Goal: Navigation & Orientation: Find specific page/section

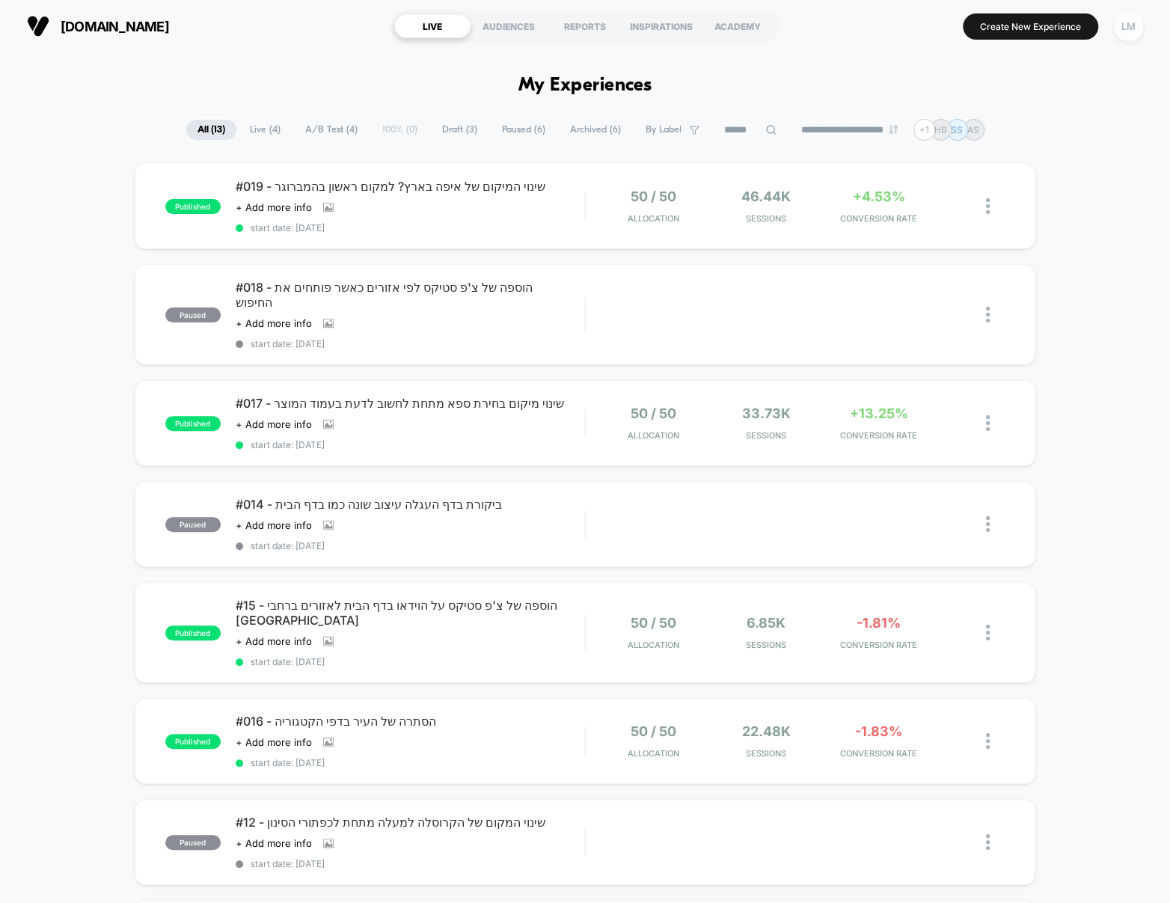
click at [1139, 34] on div "LM" at bounding box center [1128, 26] width 29 height 29
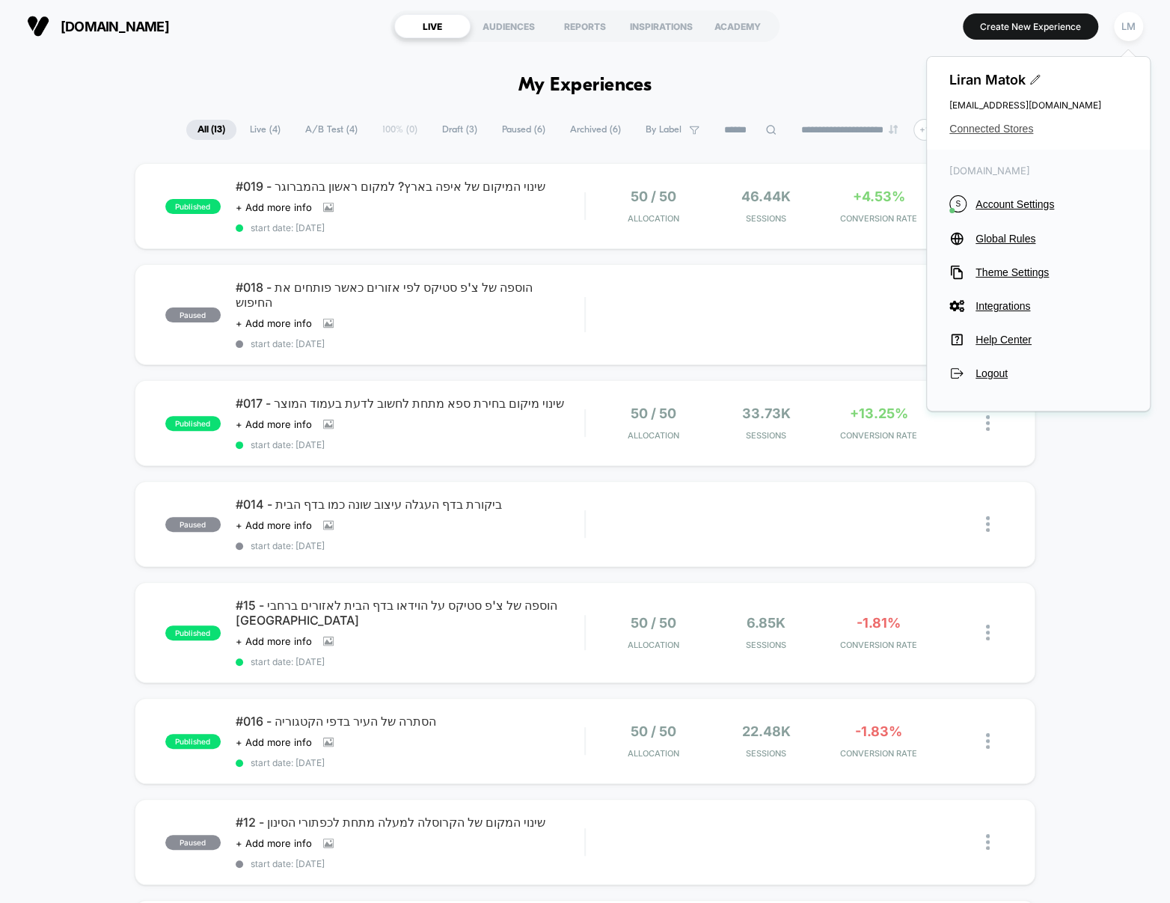
click at [1020, 128] on span "Connected Stores" at bounding box center [1038, 129] width 178 height 12
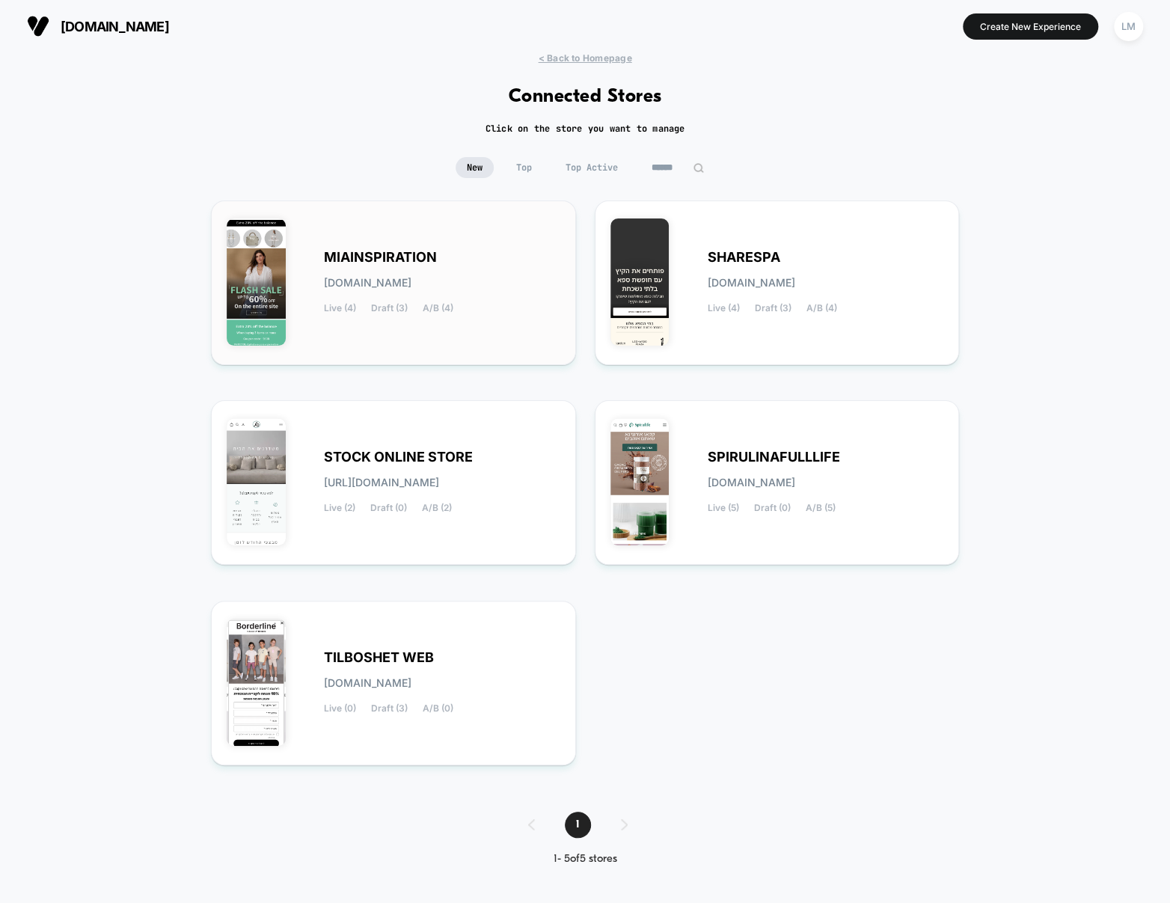
click at [411, 242] on div "MIAINSPIRATION [DOMAIN_NAME] Live (4) Draft (3) A/B (4)" at bounding box center [394, 282] width 334 height 133
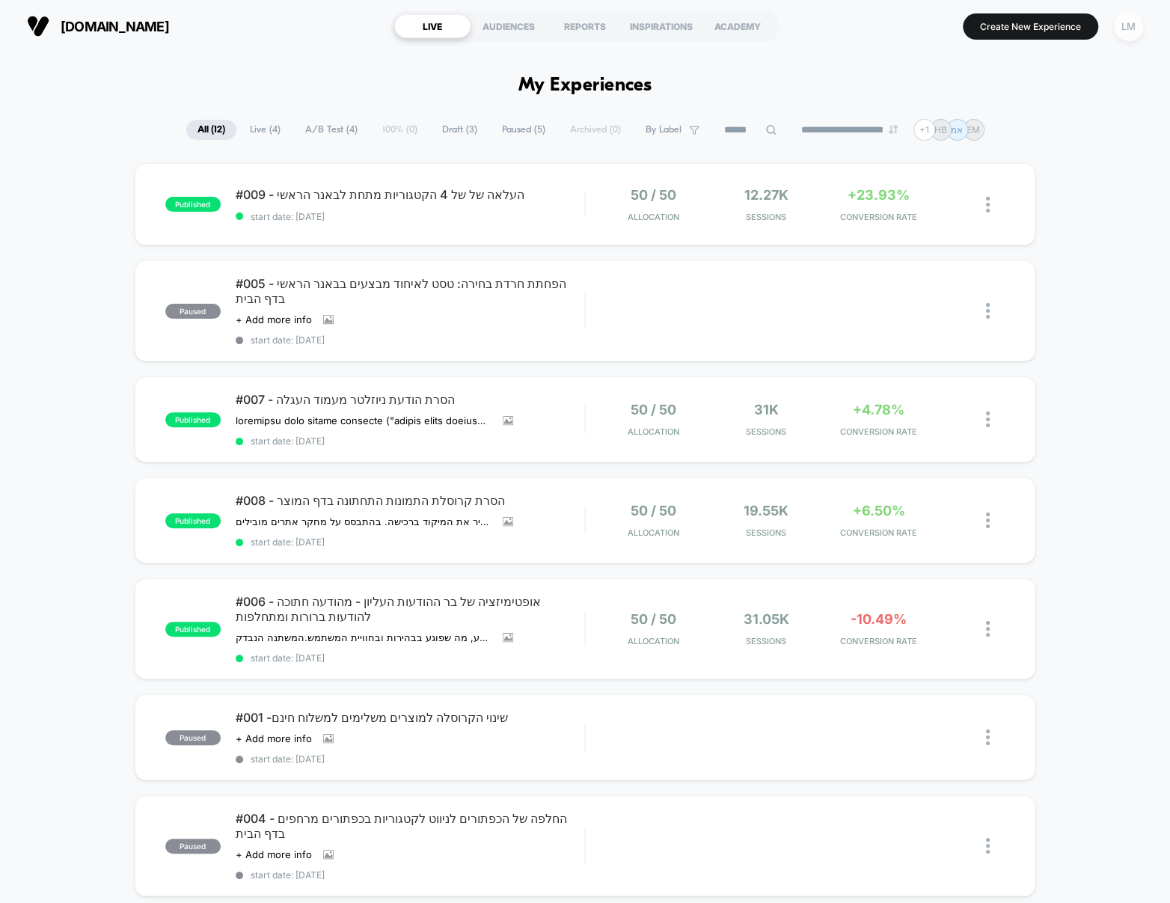
click at [1125, 22] on div "LM" at bounding box center [1128, 26] width 29 height 29
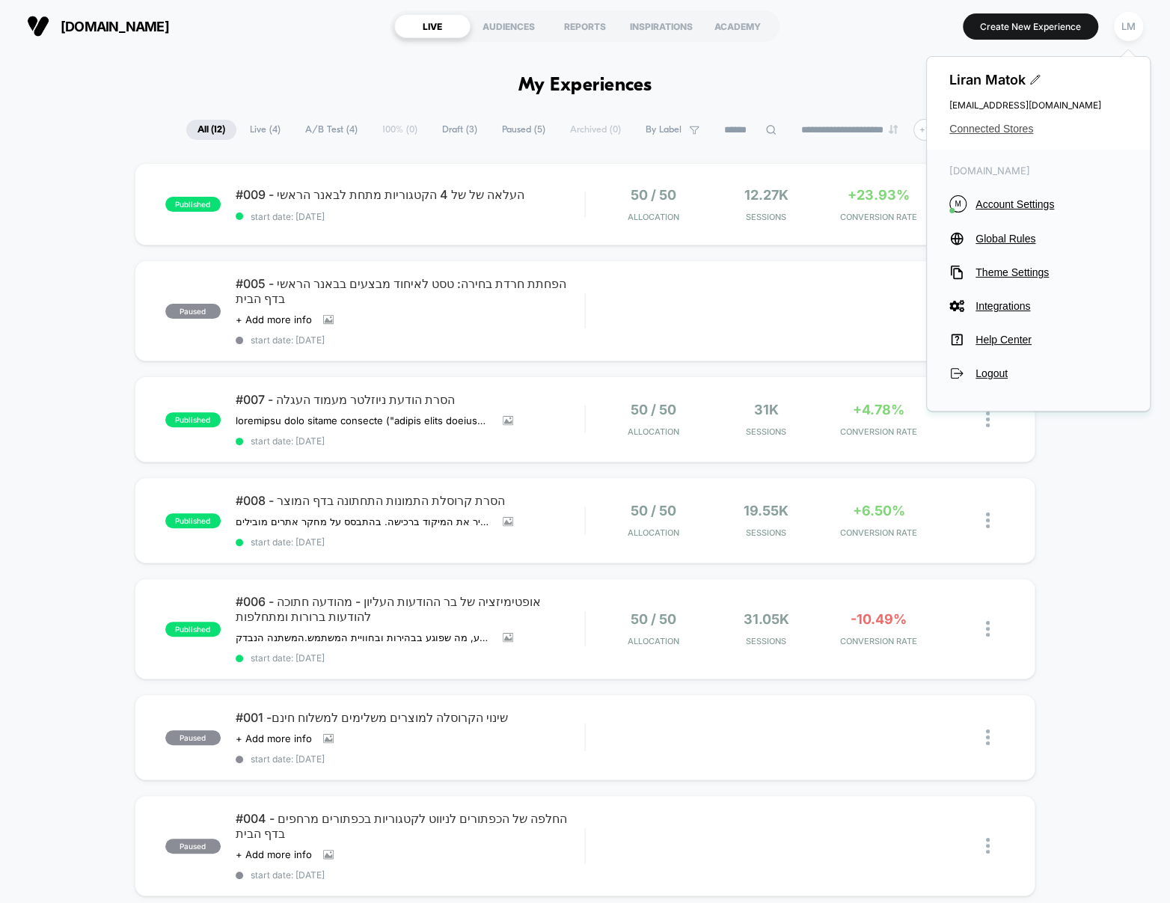
click at [1008, 131] on span "Connected Stores" at bounding box center [1038, 129] width 178 height 12
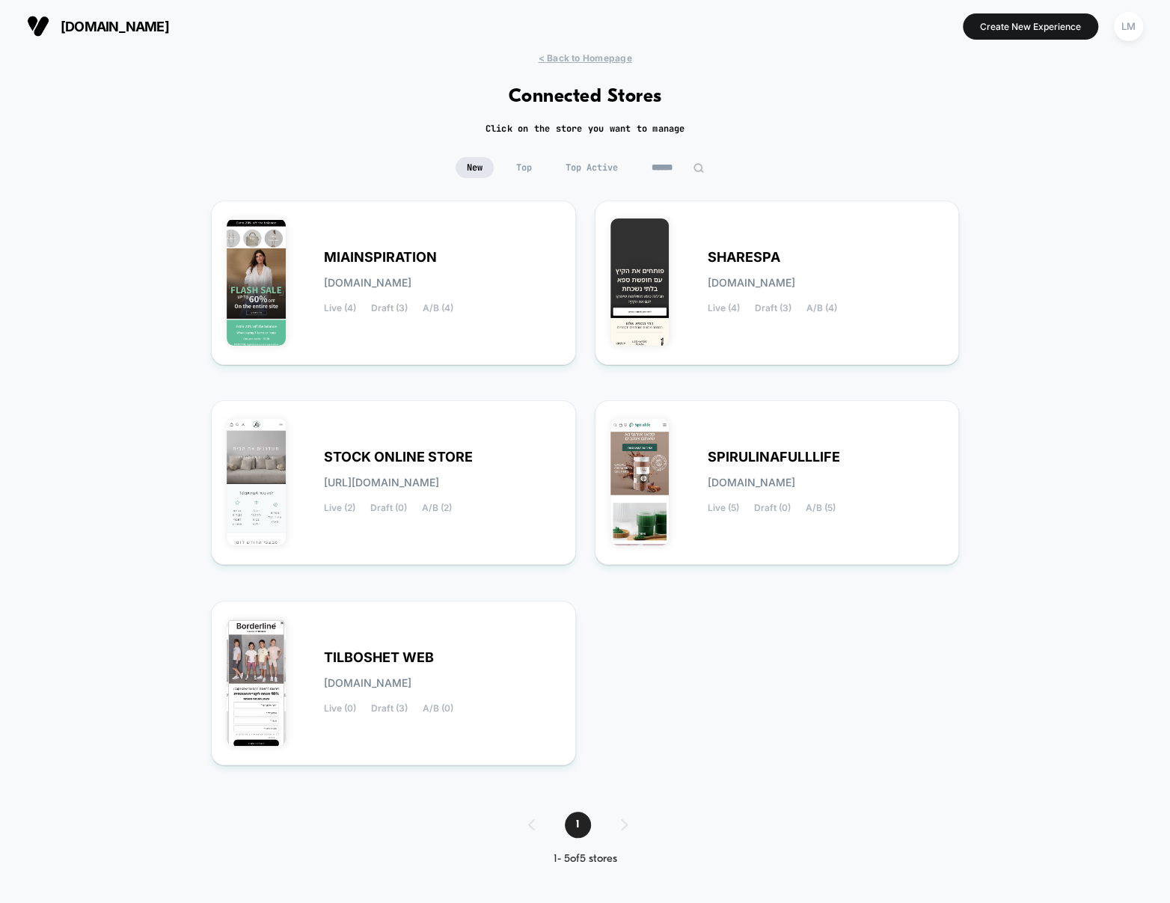
drag, startPoint x: 801, startPoint y: 744, endPoint x: 219, endPoint y: 153, distance: 828.9
click at [219, 153] on div "< Back to Homepage Connected Stores Click on the store you want to manage New T…" at bounding box center [585, 470] width 1170 height 836
drag, startPoint x: 218, startPoint y: 158, endPoint x: 490, endPoint y: 679, distance: 587.2
click at [490, 679] on div "< Back to Homepage Connected Stores Click on the store you want to manage New T…" at bounding box center [585, 470] width 1170 height 836
drag, startPoint x: 723, startPoint y: 51, endPoint x: 403, endPoint y: 446, distance: 508.0
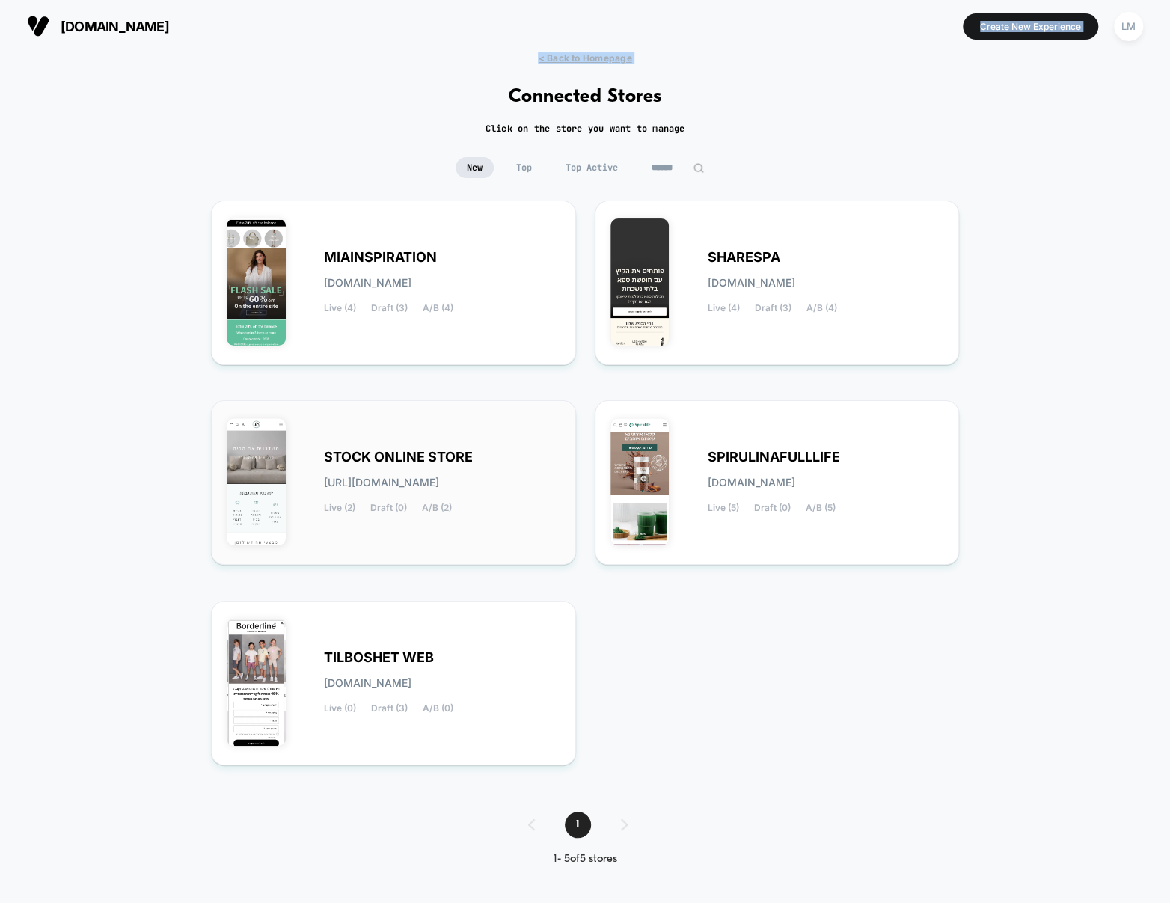
click at [377, 526] on div "miainspiration.co.il Create New Experience LM miainspiration.co.il < Back to Ho…" at bounding box center [585, 451] width 1170 height 903
click at [702, 130] on div "< Back to Homepage Connected Stores Click on the store you want to manage New T…" at bounding box center [585, 470] width 1170 height 836
drag, startPoint x: 616, startPoint y: 91, endPoint x: 469, endPoint y: 94, distance: 147.4
click at [560, 176] on div "< Back to Homepage Connected Stores Click on the store you want to manage New T…" at bounding box center [585, 470] width 1170 height 836
drag, startPoint x: 459, startPoint y: 86, endPoint x: 744, endPoint y: 772, distance: 742.9
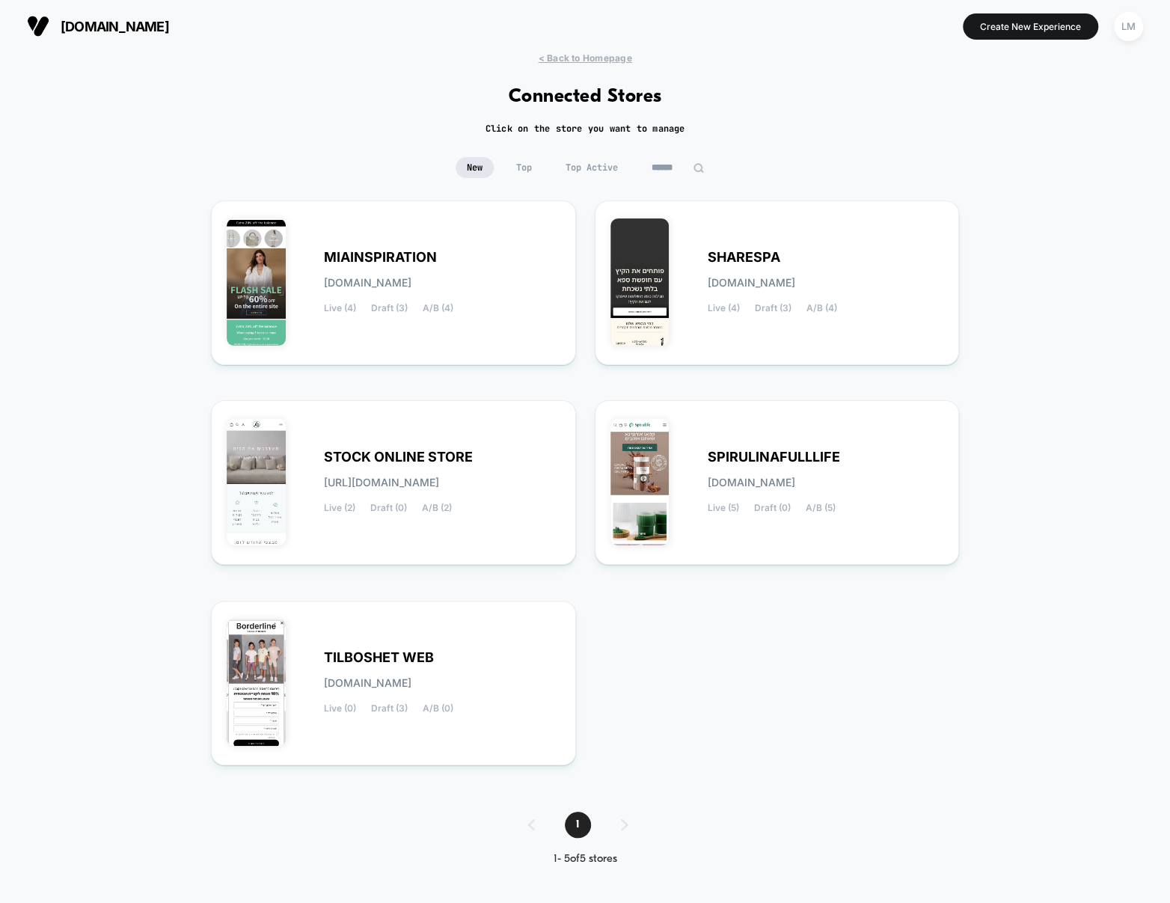
click at [747, 748] on div "< Back to Homepage Connected Stores Click on the store you want to manage New T…" at bounding box center [585, 470] width 1170 height 836
drag, startPoint x: 738, startPoint y: 777, endPoint x: 399, endPoint y: 450, distance: 470.3
click at [399, 451] on div "< Back to Homepage Connected Stores Click on the store you want to manage New T…" at bounding box center [585, 470] width 1170 height 836
click at [767, 454] on span "SPIRULINAFULLLIFE" at bounding box center [774, 457] width 132 height 10
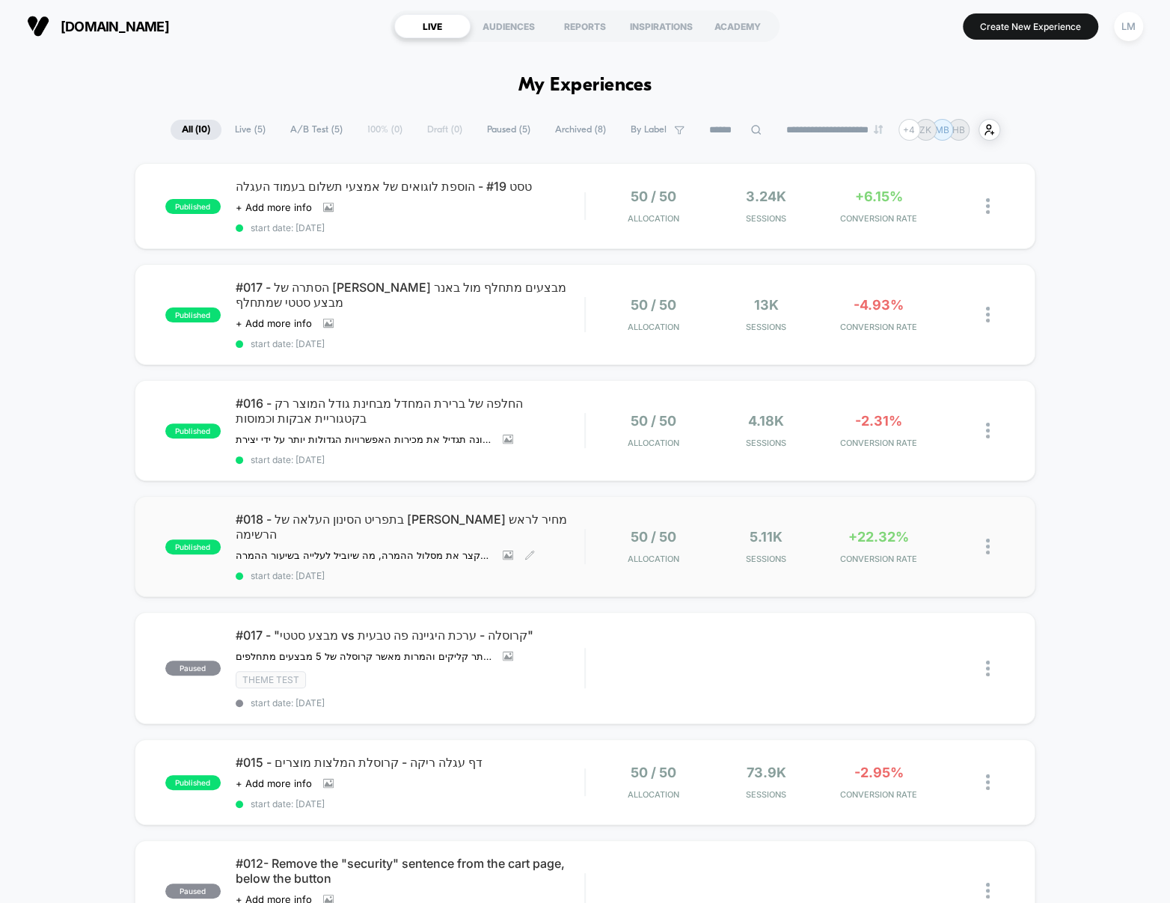
click at [453, 512] on span "#018 - בתפריט הסינון העלאה של סינון מחיר לראש הרשימה" at bounding box center [410, 527] width 349 height 30
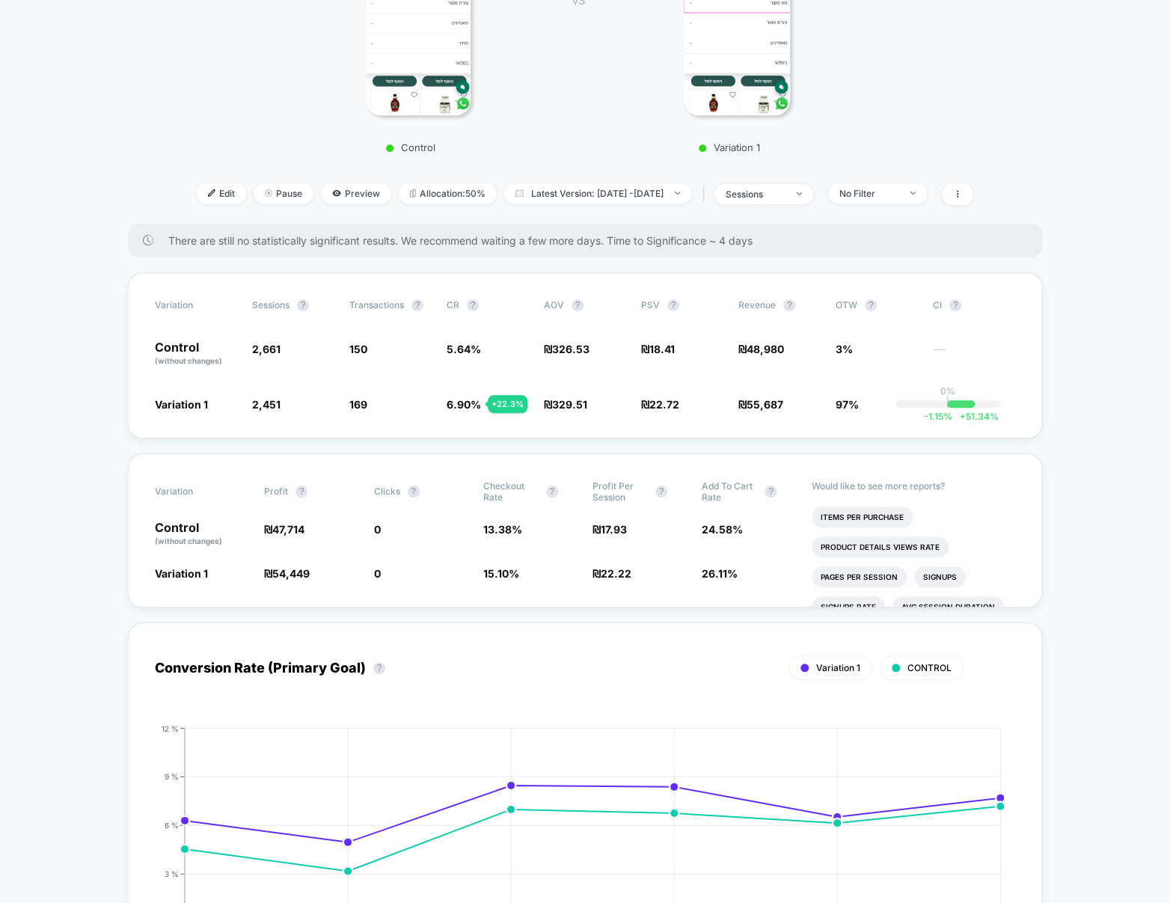
scroll to position [418, 0]
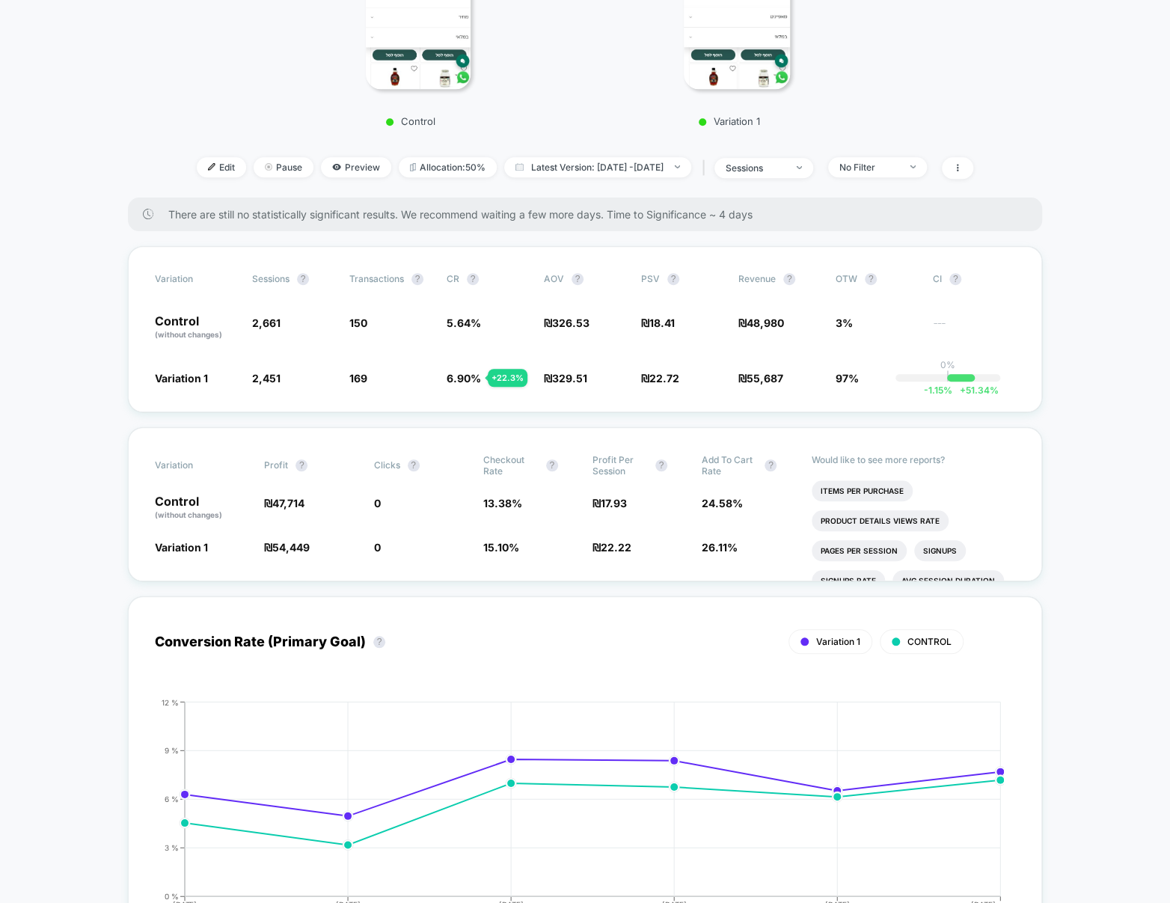
drag, startPoint x: 750, startPoint y: 373, endPoint x: 738, endPoint y: 384, distance: 15.9
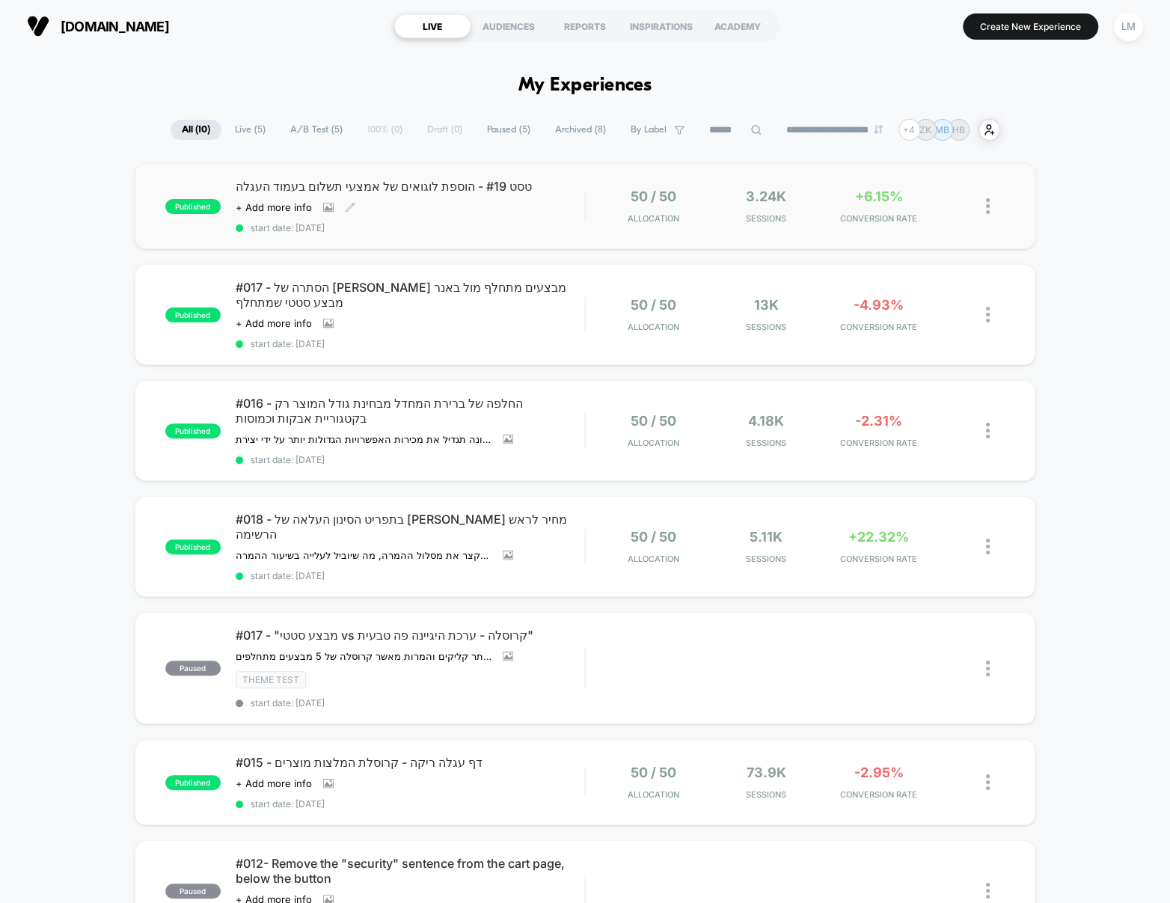
click at [343, 191] on span "טסט #19 - הוספת לוגואים של אמצעי תשלום בעמוד העגלה" at bounding box center [410, 186] width 349 height 15
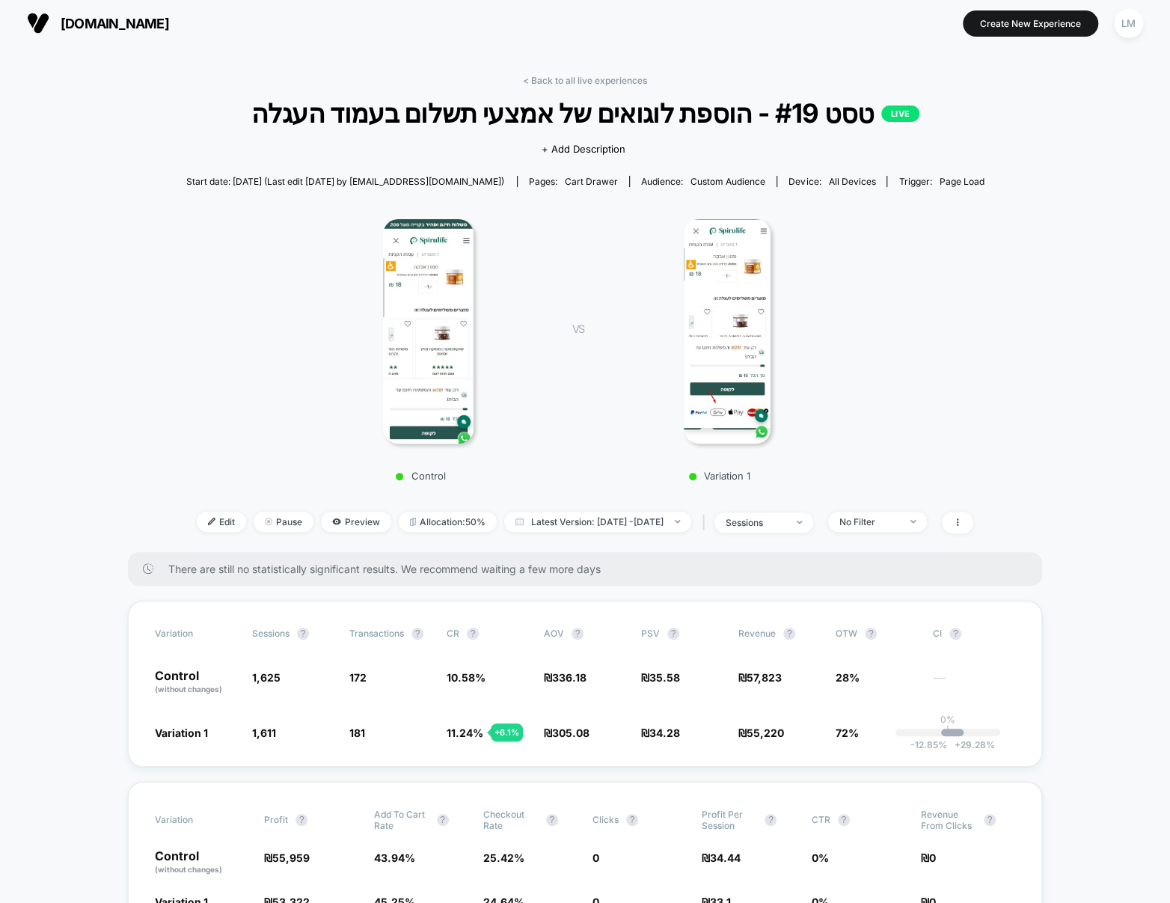
scroll to position [5, 0]
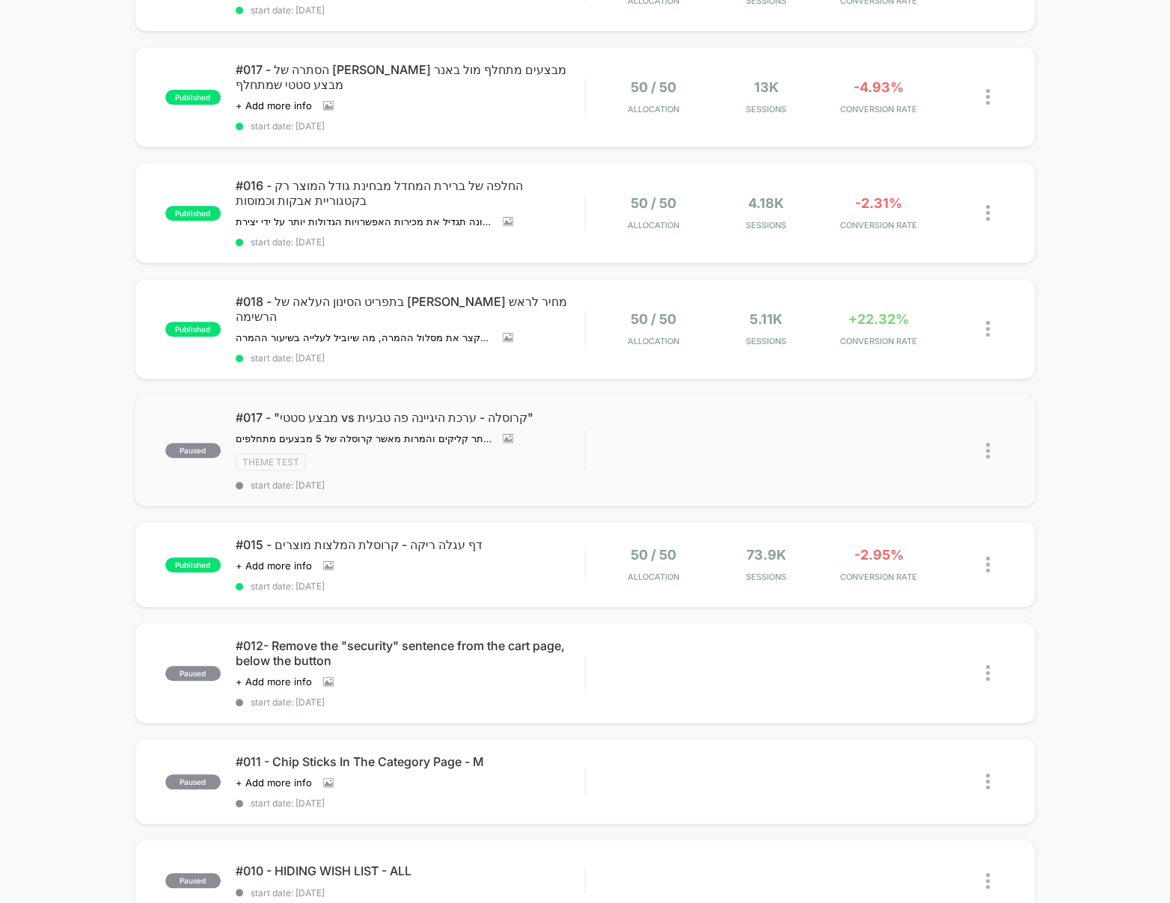
scroll to position [218, 0]
click at [438, 536] on span "#015 - דף עגלה ריקה - קרוסלת המלצות מוצרים" at bounding box center [410, 543] width 349 height 15
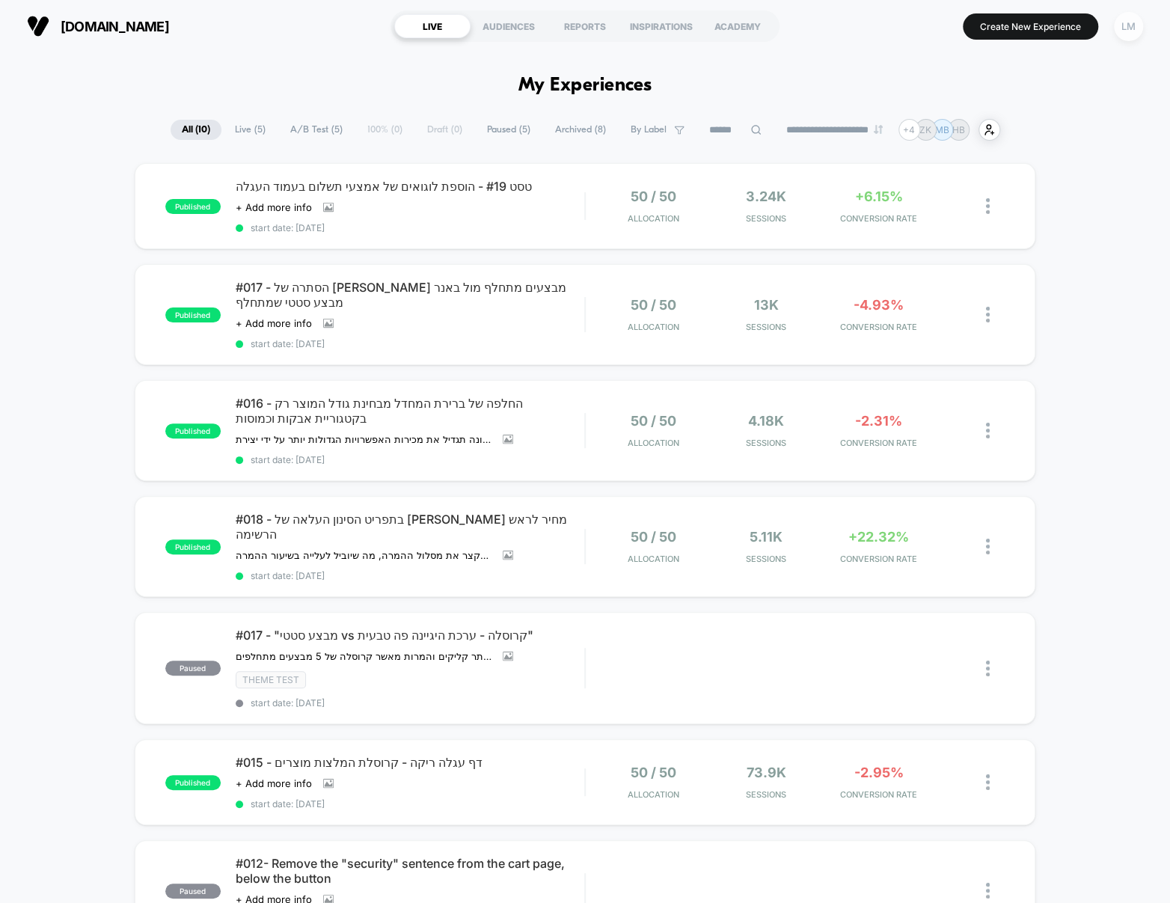
click at [1130, 31] on div "LM" at bounding box center [1128, 26] width 29 height 29
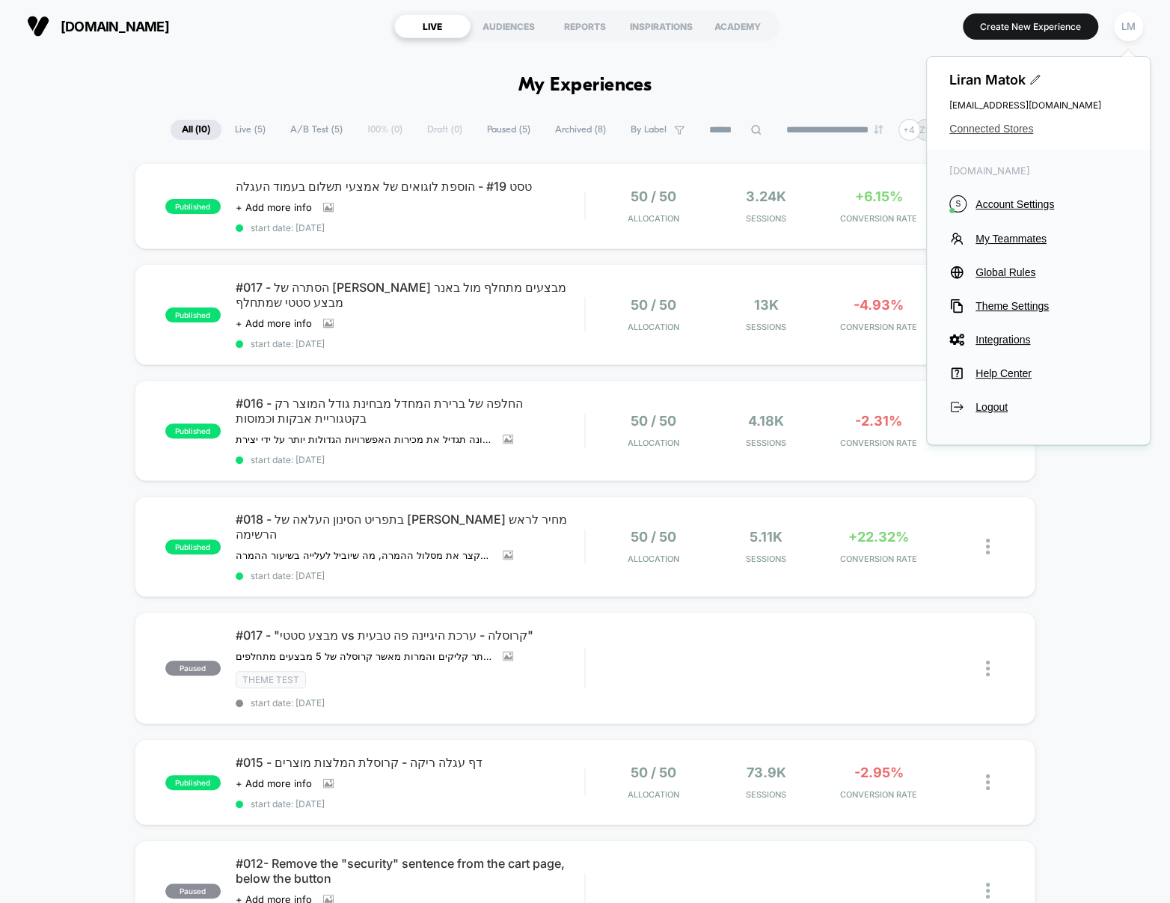
click at [1012, 133] on span "Connected Stores" at bounding box center [1038, 129] width 178 height 12
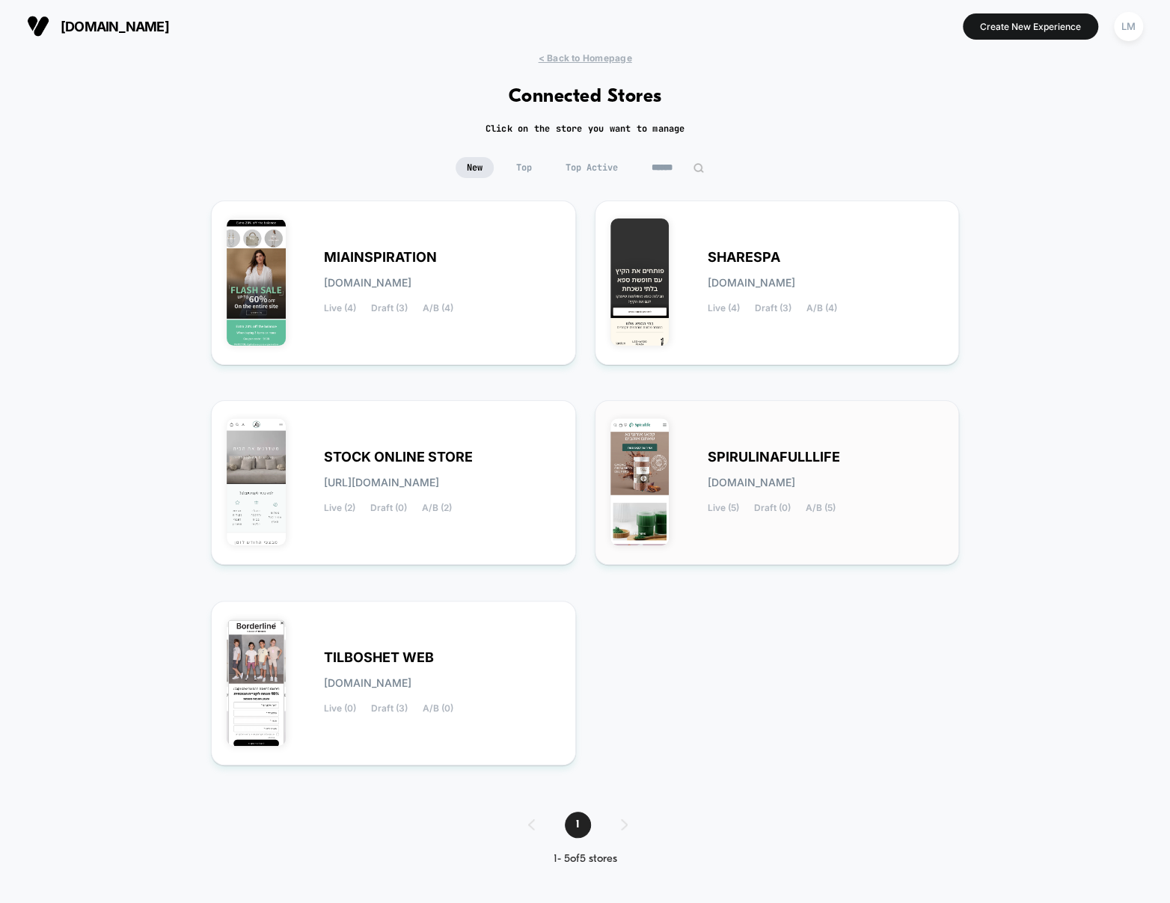
click at [752, 460] on span "SPIRULINAFULLLIFE" at bounding box center [774, 457] width 132 height 10
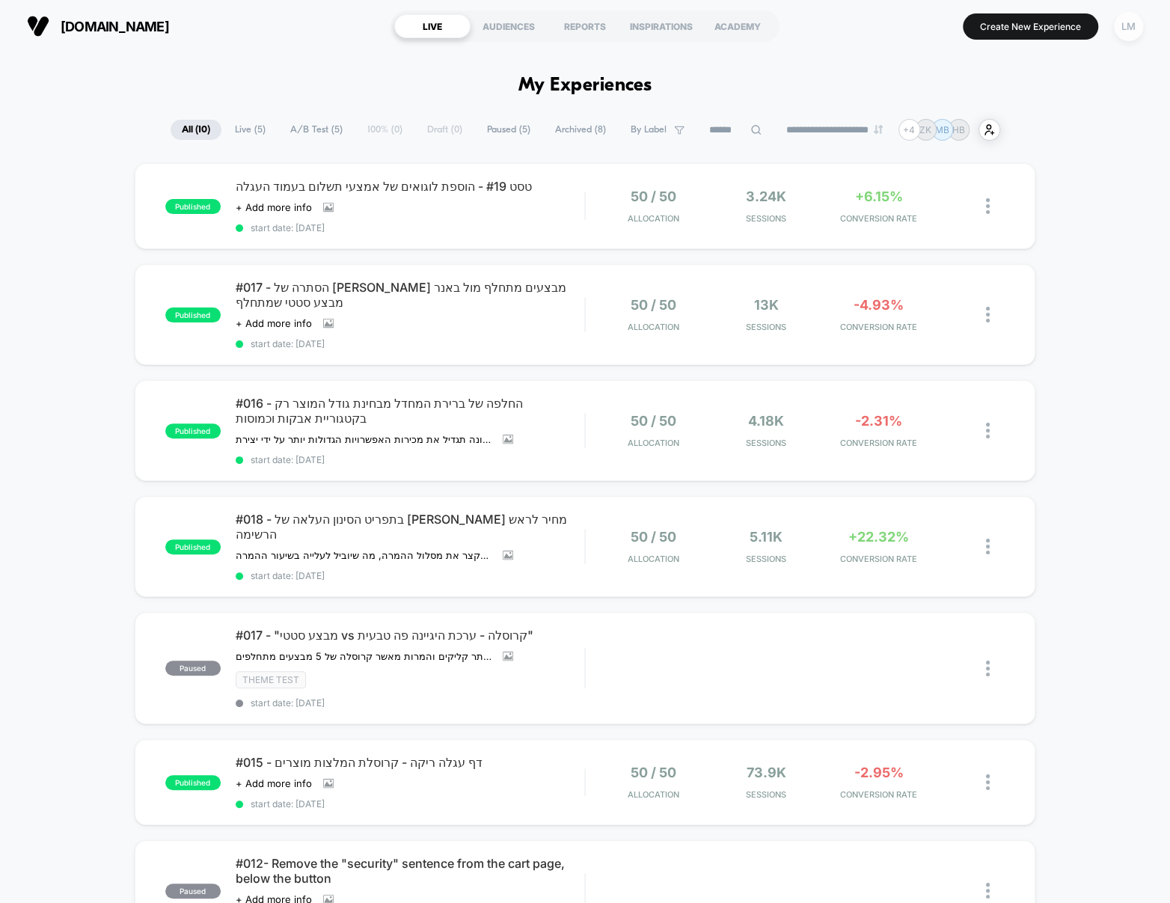
click at [1129, 37] on div "LM" at bounding box center [1128, 26] width 29 height 29
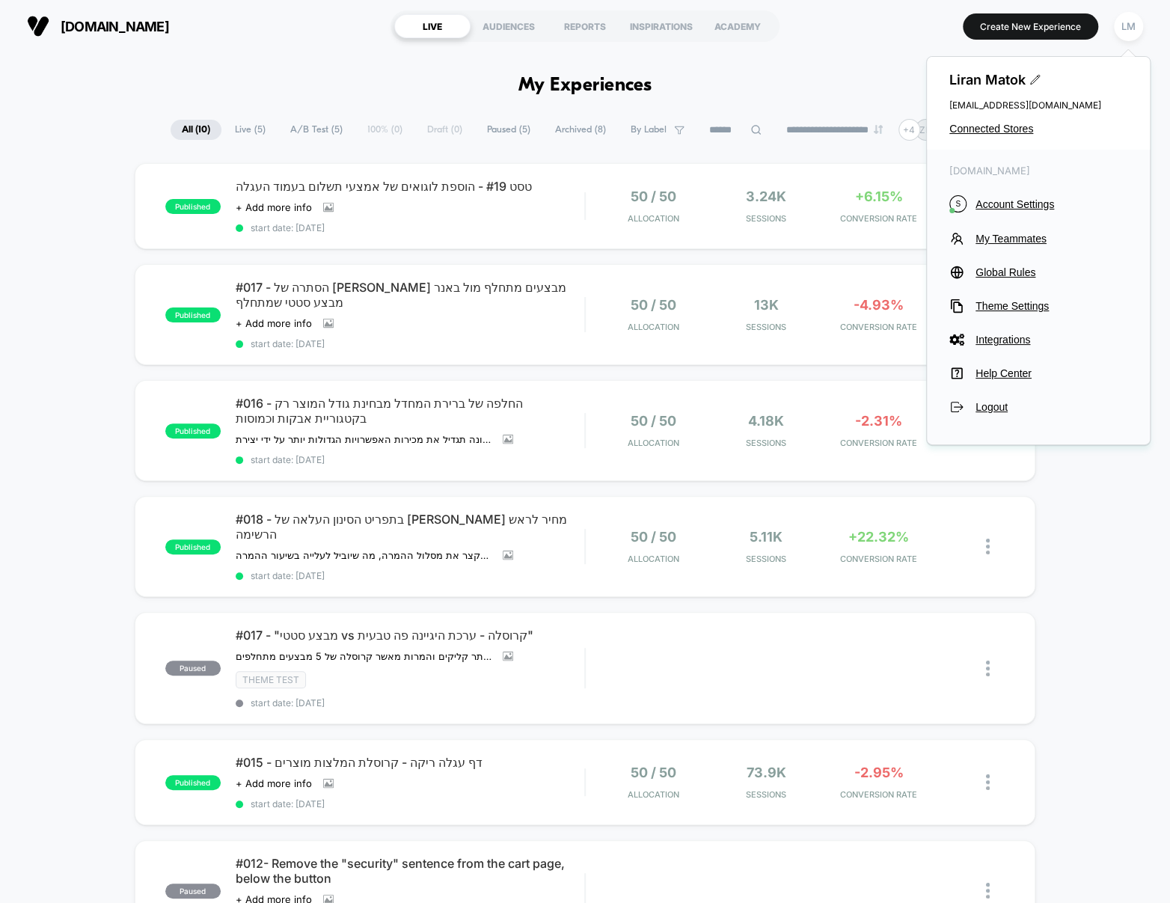
click at [976, 132] on span "Connected Stores" at bounding box center [1038, 129] width 178 height 12
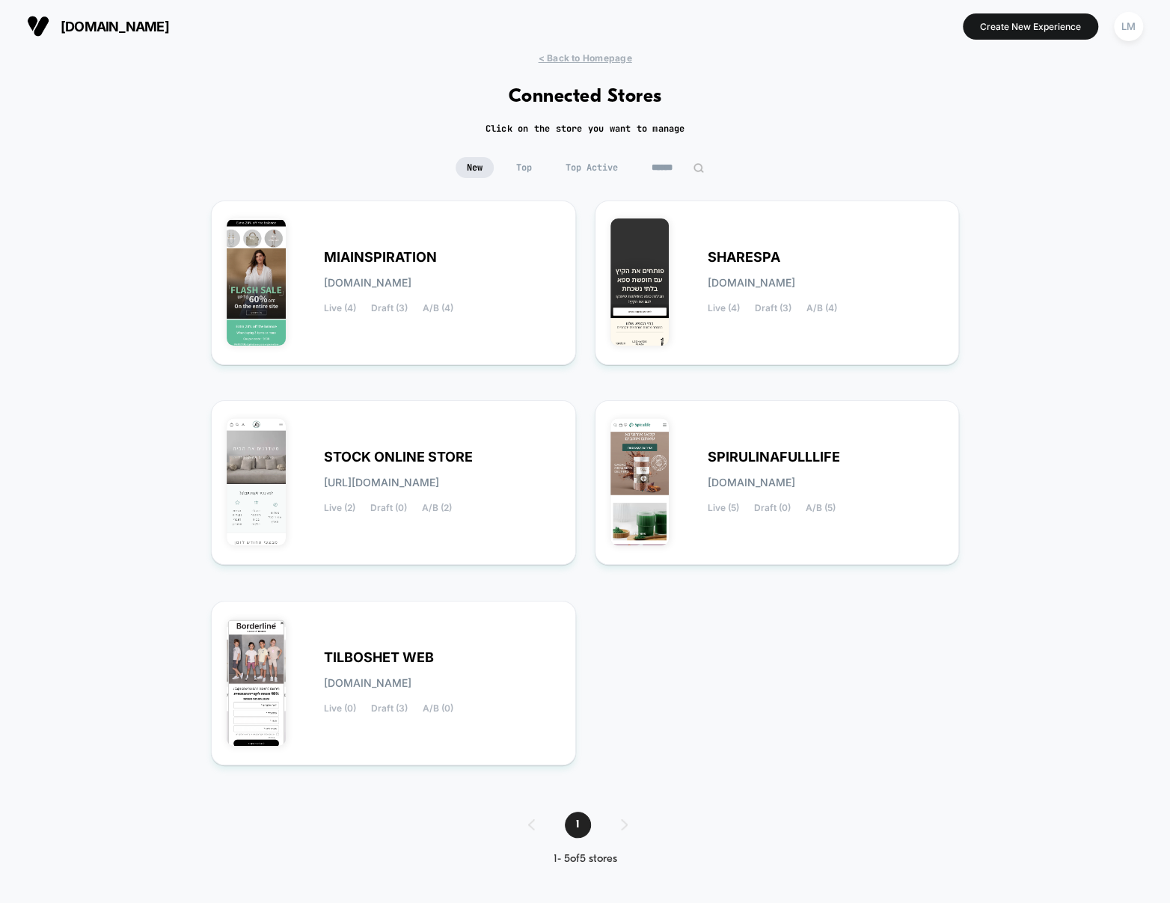
drag, startPoint x: 345, startPoint y: 187, endPoint x: 761, endPoint y: 630, distance: 607.6
click at [760, 629] on div "< Back to Homepage Connected Stores Click on the store you want to manage New T…" at bounding box center [585, 470] width 1170 height 836
drag, startPoint x: 772, startPoint y: 665, endPoint x: 495, endPoint y: 72, distance: 654.6
click at [495, 72] on div "< Back to Homepage Connected Stores Click on the store you want to manage New T…" at bounding box center [585, 470] width 1170 height 836
drag, startPoint x: 494, startPoint y: 78, endPoint x: 802, endPoint y: 530, distance: 547.6
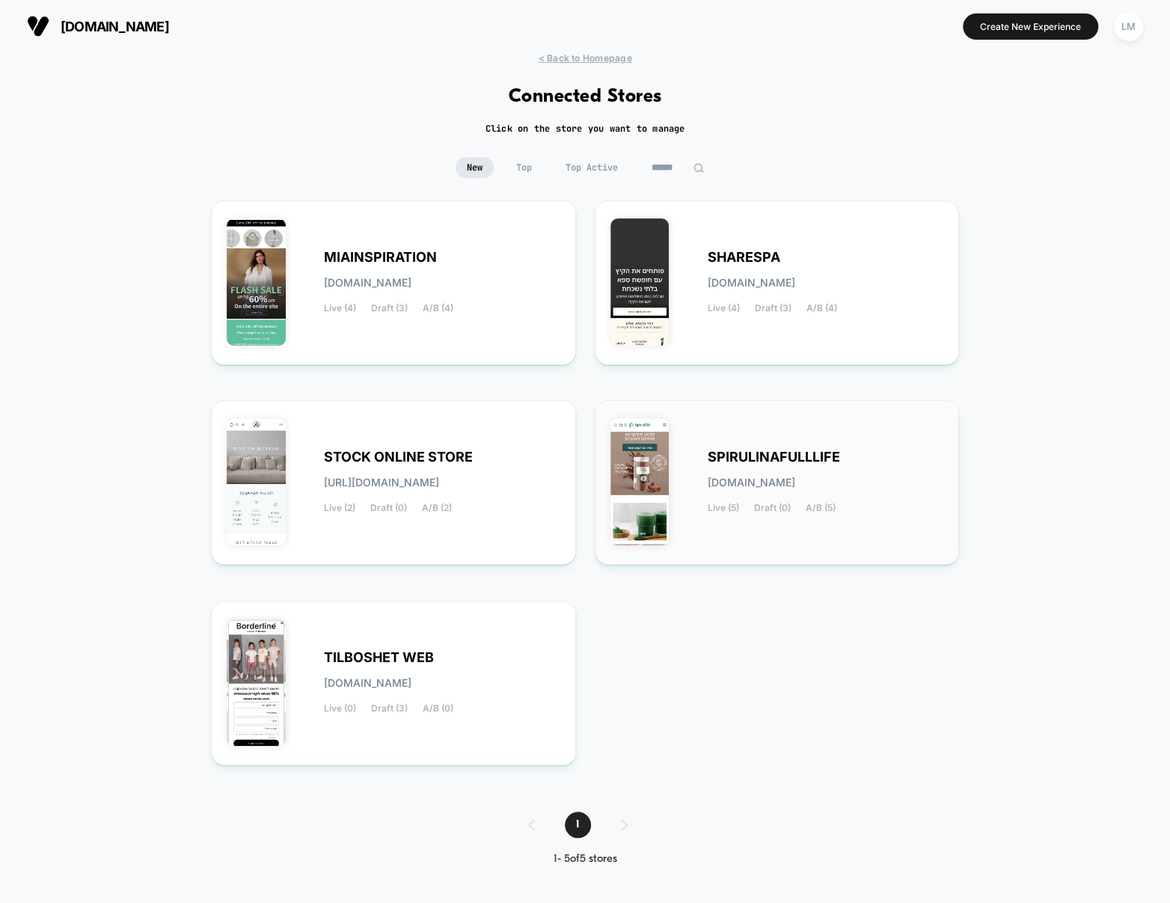
click at [791, 505] on div "< Back to Homepage Connected Stores Click on the store you want to manage New T…" at bounding box center [585, 470] width 1170 height 836
drag, startPoint x: 763, startPoint y: 675, endPoint x: 323, endPoint y: 410, distance: 513.5
click at [327, 450] on div "MIAINSPIRATION miainspiration.myshopify.com Live (4) Draft (3) A/B (4) SHARESPA…" at bounding box center [585, 490] width 748 height 581
drag, startPoint x: 211, startPoint y: 67, endPoint x: 55, endPoint y: 500, distance: 461.0
click at [55, 500] on div "< Back to Homepage Connected Stores Click on the store you want to manage New T…" at bounding box center [585, 470] width 1170 height 836
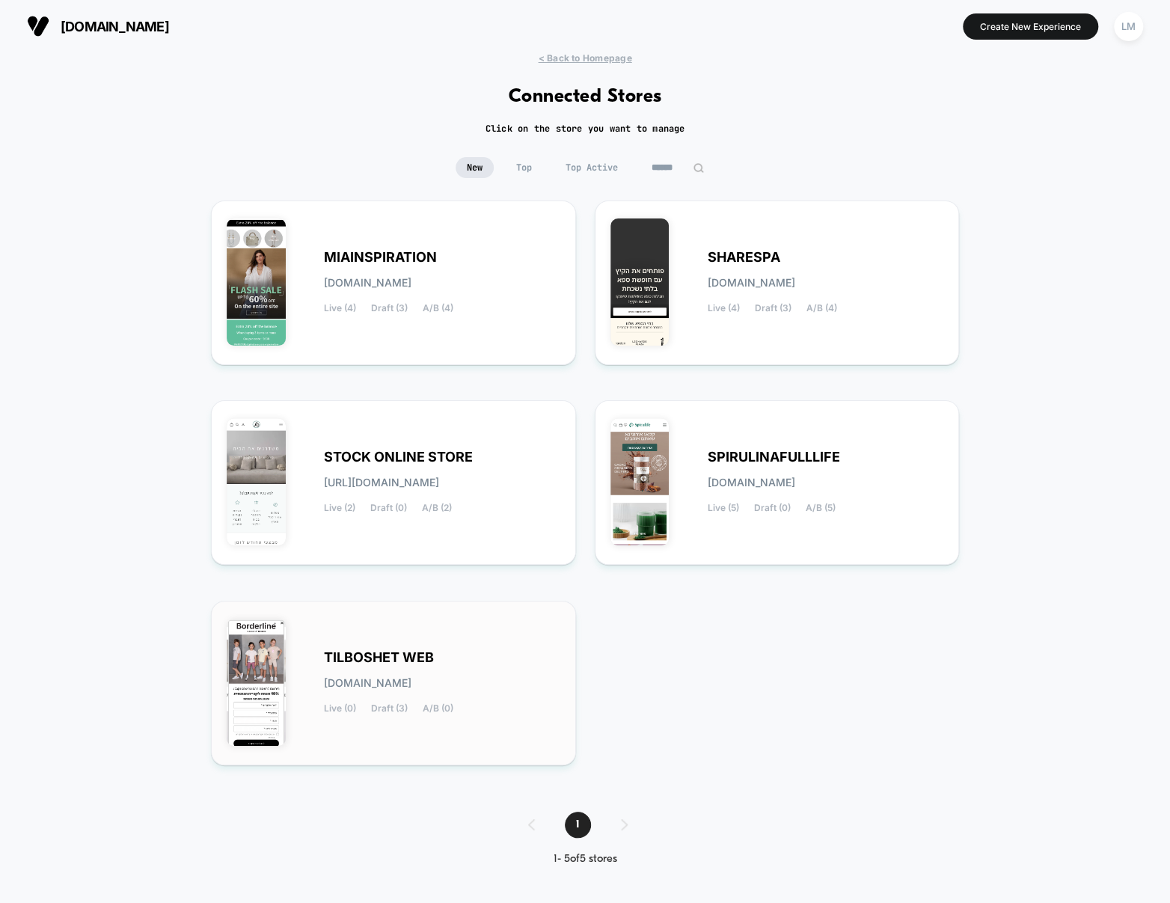
click at [352, 634] on div "TILBOSHET WEB tilboshet-web.myshopify.com Live (0) Draft (3) A/B (0)" at bounding box center [394, 682] width 334 height 133
